Goal: Navigation & Orientation: Find specific page/section

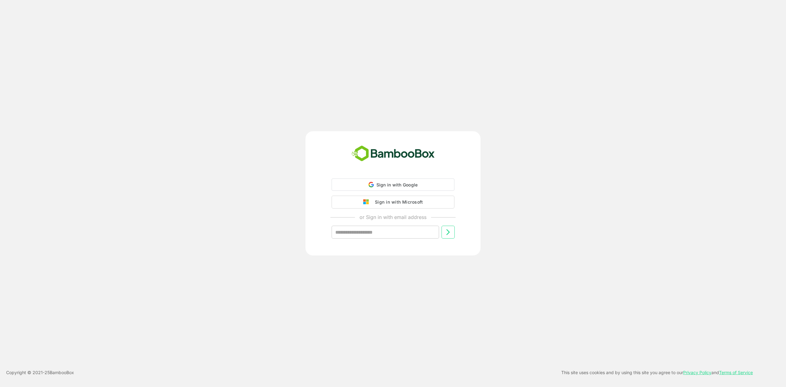
click at [368, 205] on button "Sign in with Microsoft" at bounding box center [392, 202] width 123 height 13
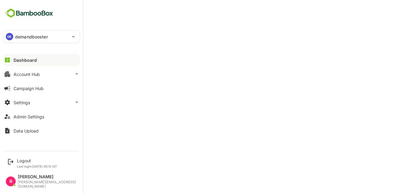
click at [21, 38] on p "demandbooster" at bounding box center [31, 36] width 33 height 6
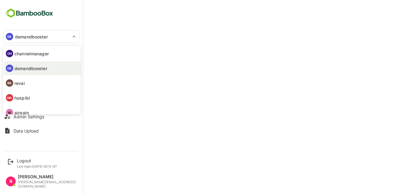
click at [134, 27] on div at bounding box center [196, 97] width 393 height 194
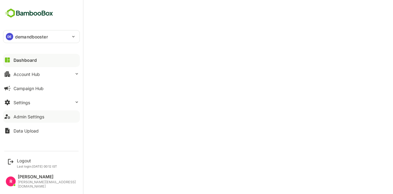
click at [29, 115] on div "Admin Settings" at bounding box center [29, 116] width 31 height 5
click at [35, 100] on button "Settings" at bounding box center [41, 102] width 77 height 12
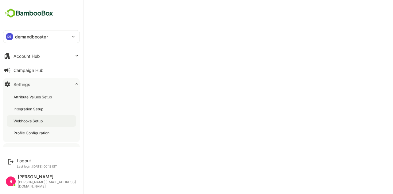
scroll to position [31, 0]
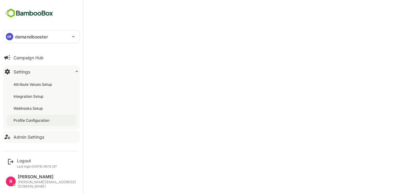
click at [42, 124] on div "Profile Configuration" at bounding box center [41, 119] width 69 height 11
click at [21, 57] on div "Campaign Hub" at bounding box center [29, 57] width 30 height 5
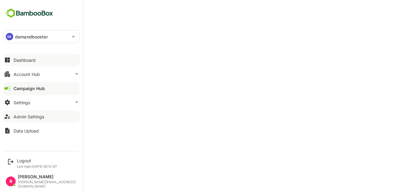
click at [15, 59] on div "Dashboard" at bounding box center [25, 59] width 22 height 5
click at [29, 101] on div "Settings" at bounding box center [22, 102] width 17 height 5
click at [29, 179] on div "[PERSON_NAME]" at bounding box center [47, 176] width 59 height 5
click at [39, 114] on div "Admin Settings" at bounding box center [29, 116] width 31 height 5
click at [28, 118] on div "Admin Settings" at bounding box center [29, 116] width 31 height 5
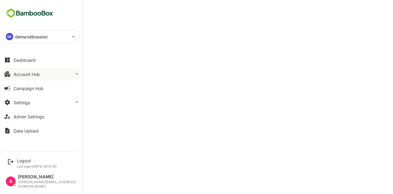
click at [28, 75] on div "Account Hub" at bounding box center [27, 74] width 26 height 5
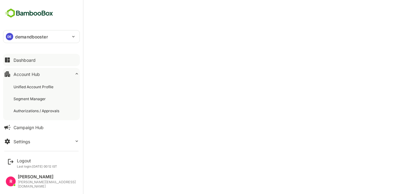
click at [29, 60] on div "Dashboard" at bounding box center [25, 59] width 22 height 5
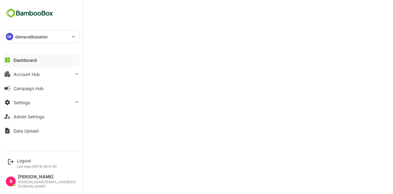
click at [42, 39] on p "demandbooster" at bounding box center [31, 36] width 33 height 6
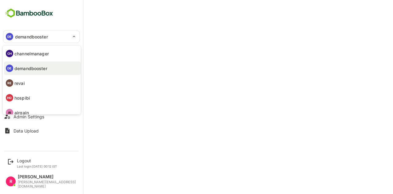
drag, startPoint x: 41, startPoint y: 83, endPoint x: 138, endPoint y: 27, distance: 112.6
click at [138, 27] on div "CH channelmanager DE demandbooster RE revai HO hospibi AI airgain" at bounding box center [196, 97] width 393 height 194
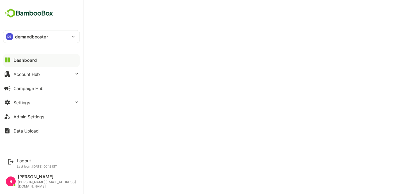
click at [37, 35] on p "demandbooster" at bounding box center [31, 36] width 33 height 6
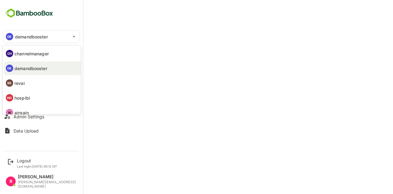
click at [29, 110] on li "AI airgain" at bounding box center [42, 113] width 77 height 14
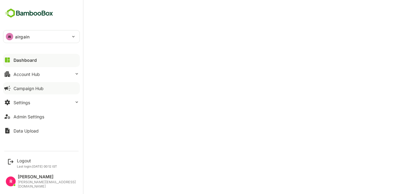
click at [14, 89] on div "Campaign Hub" at bounding box center [29, 88] width 30 height 5
click at [29, 33] on div "AI airgain" at bounding box center [37, 36] width 69 height 12
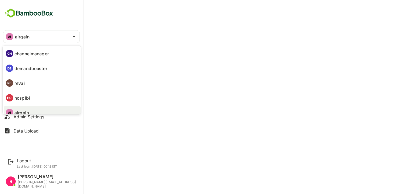
scroll to position [5, 0]
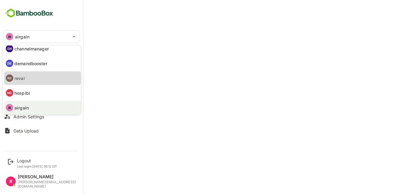
click at [39, 79] on li "RE revai" at bounding box center [42, 78] width 77 height 14
